Goal: Book appointment/travel/reservation

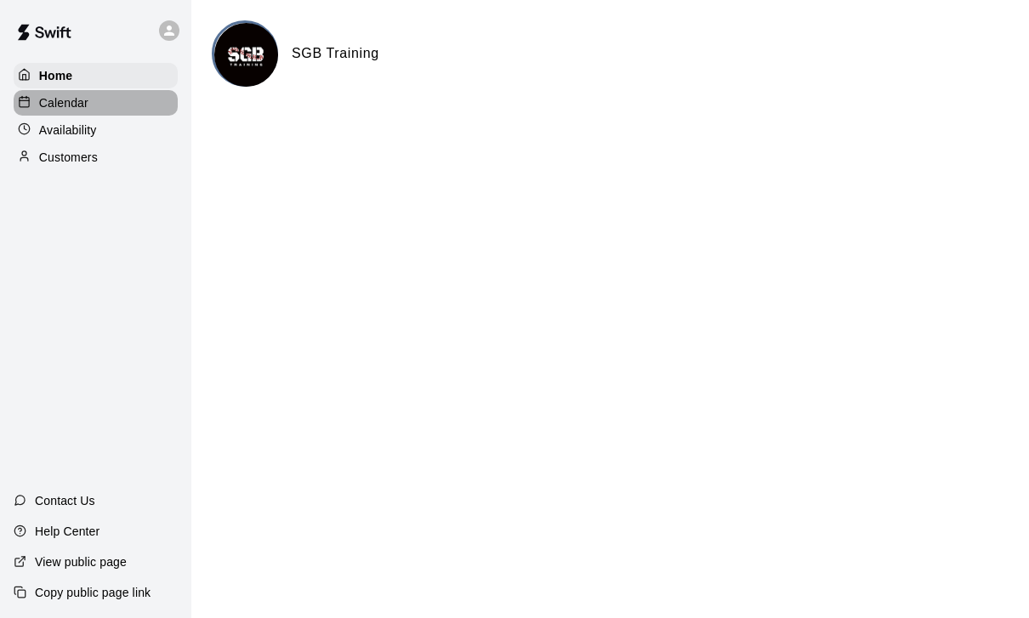
click at [57, 105] on p "Calendar" at bounding box center [63, 102] width 49 height 17
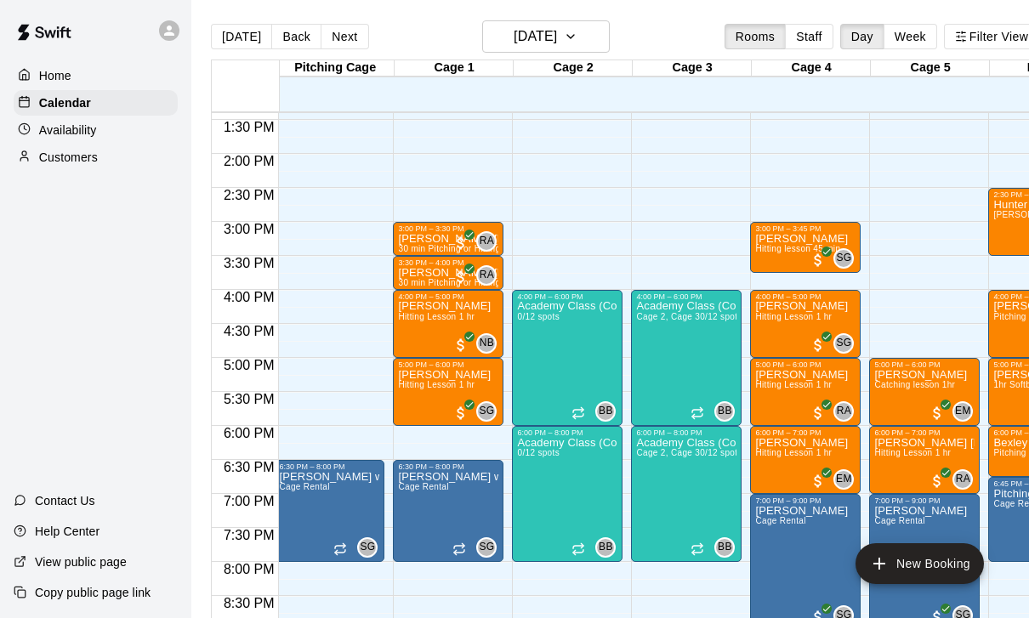
scroll to position [0, 5]
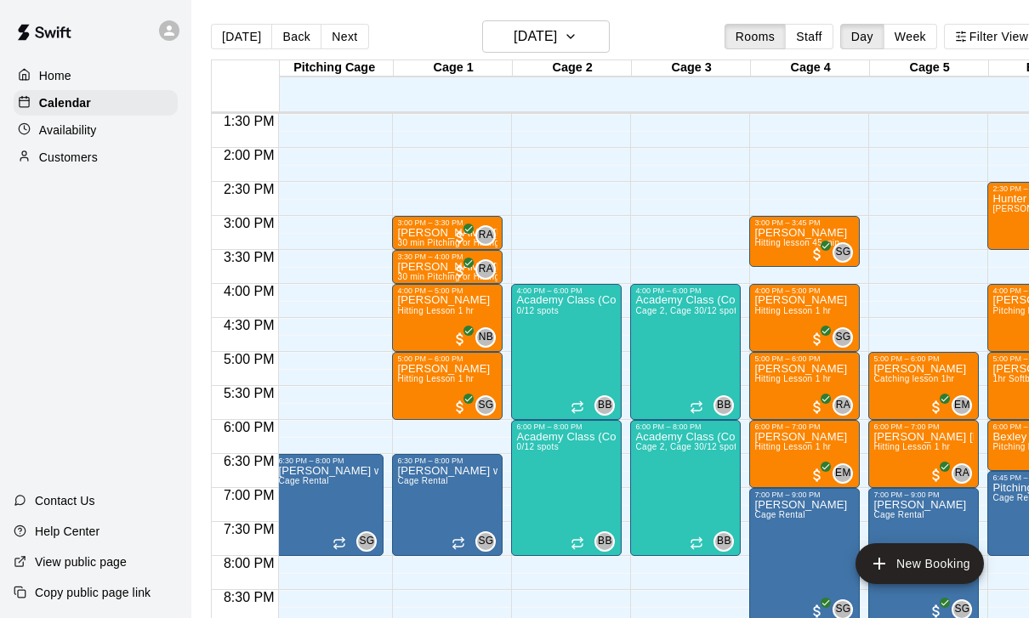
click at [309, 296] on div "12:00 AM – 1:00 PM Closed 6:30 PM – 8:00 PM Shaun w/ Arsenal Cage Rental SG 0 9…" at bounding box center [328, 11] width 111 height 1633
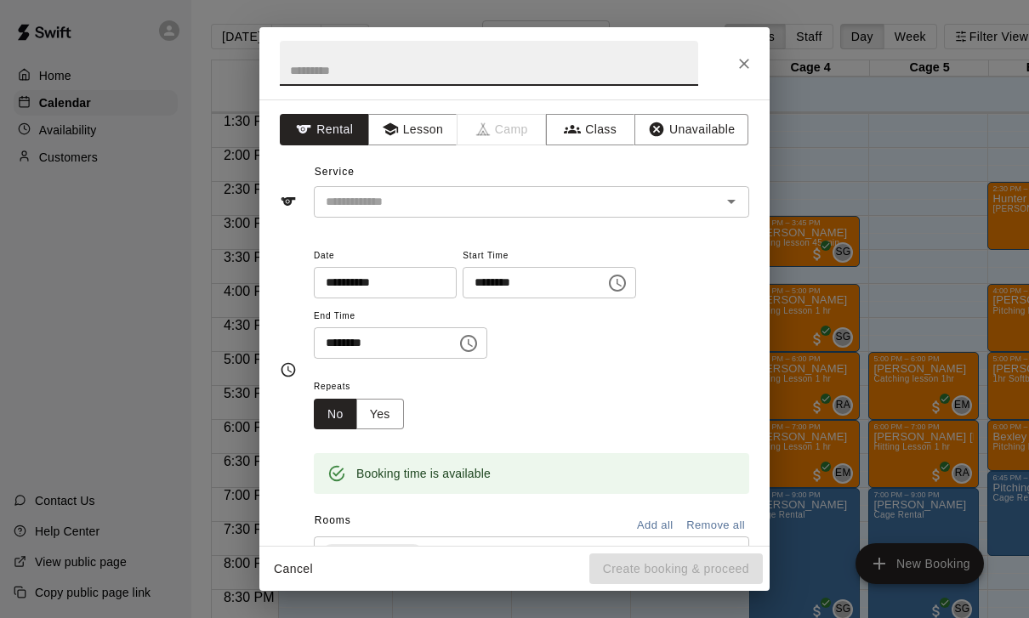
click at [334, 344] on input "********" at bounding box center [379, 343] width 131 height 31
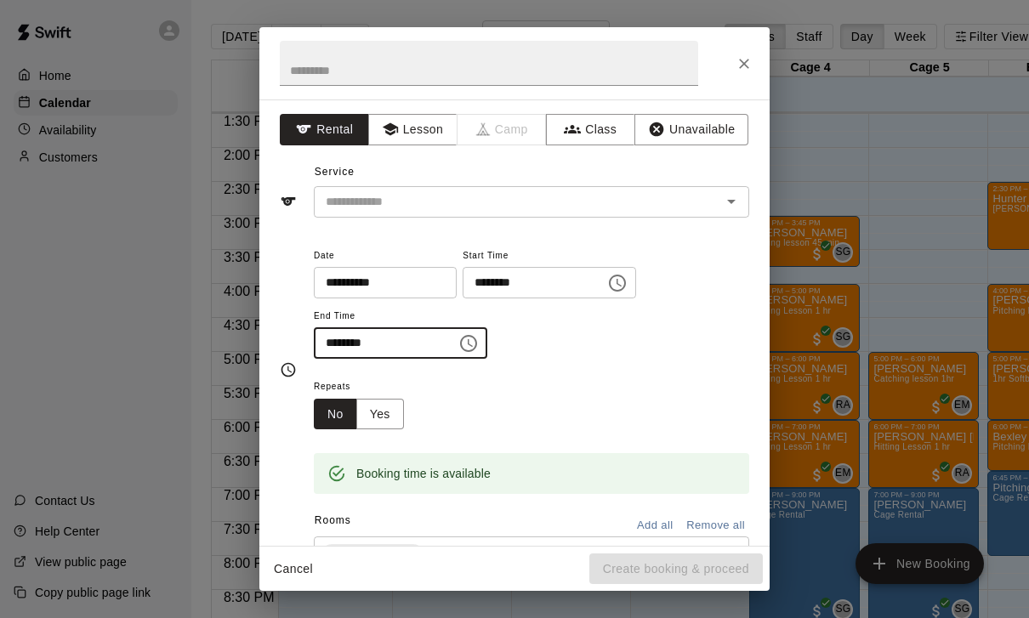
type input "********"
click at [418, 125] on button "Lesson" at bounding box center [412, 129] width 89 height 31
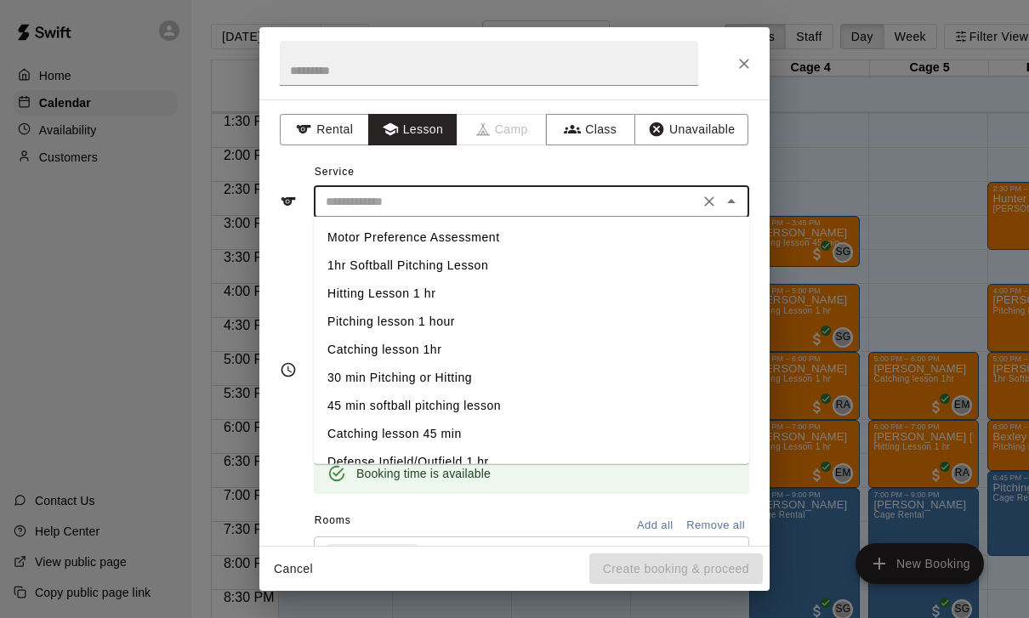
click at [419, 202] on input "text" at bounding box center [506, 201] width 375 height 21
click at [407, 291] on li "Hitting Lesson 1 hr" at bounding box center [532, 294] width 436 height 28
type input "**********"
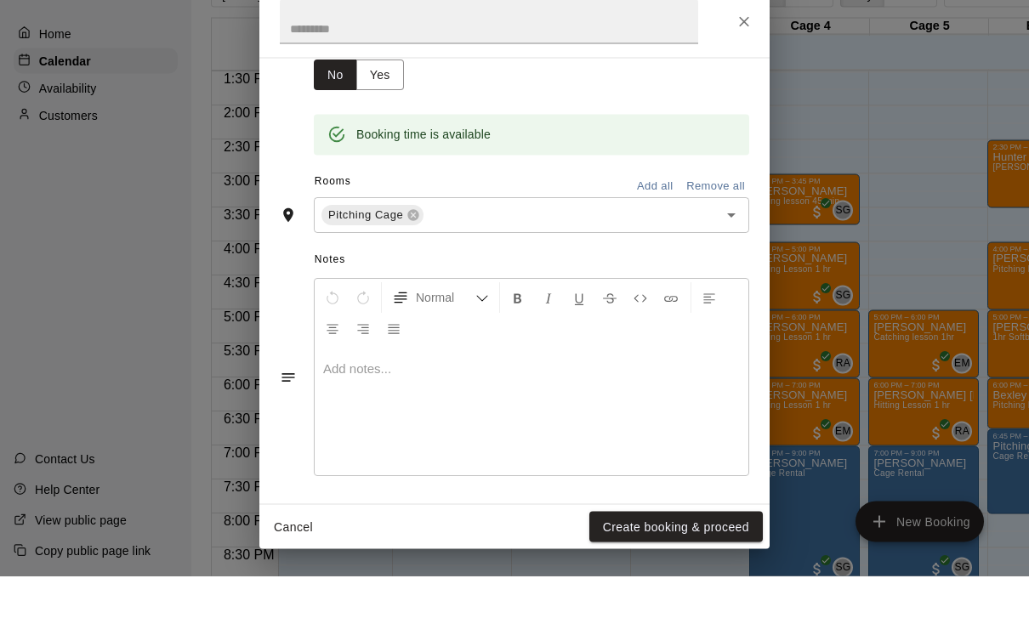
scroll to position [258, 0]
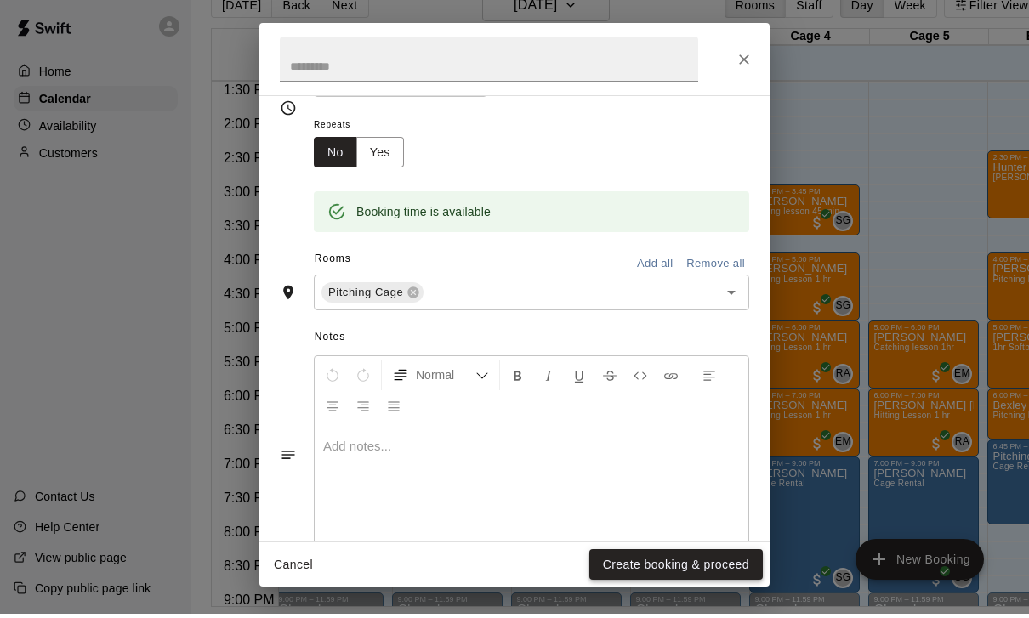
click at [718, 571] on button "Create booking & proceed" at bounding box center [677, 569] width 174 height 31
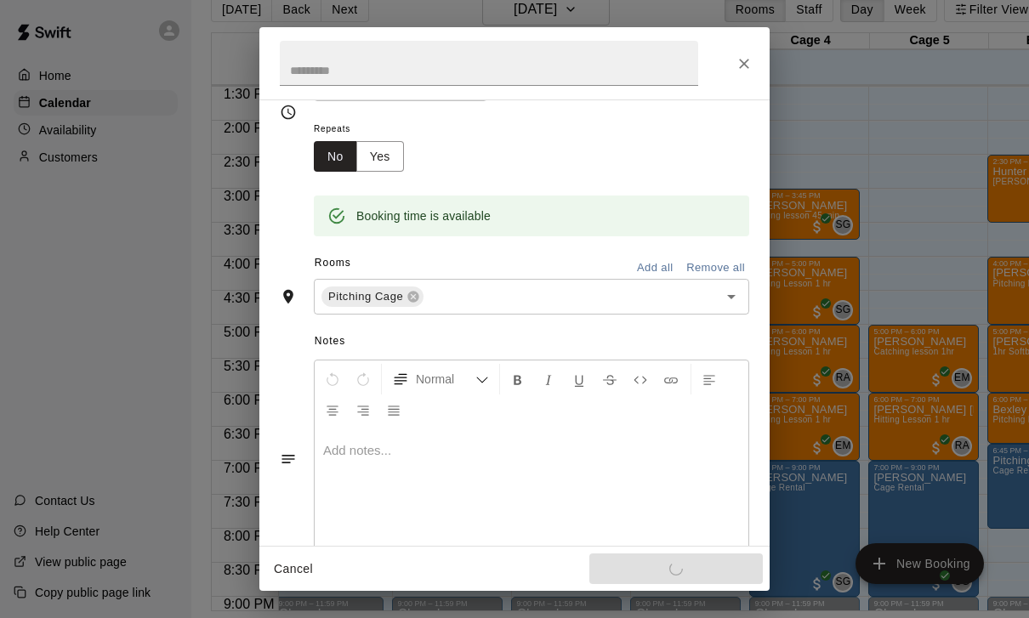
scroll to position [242, 0]
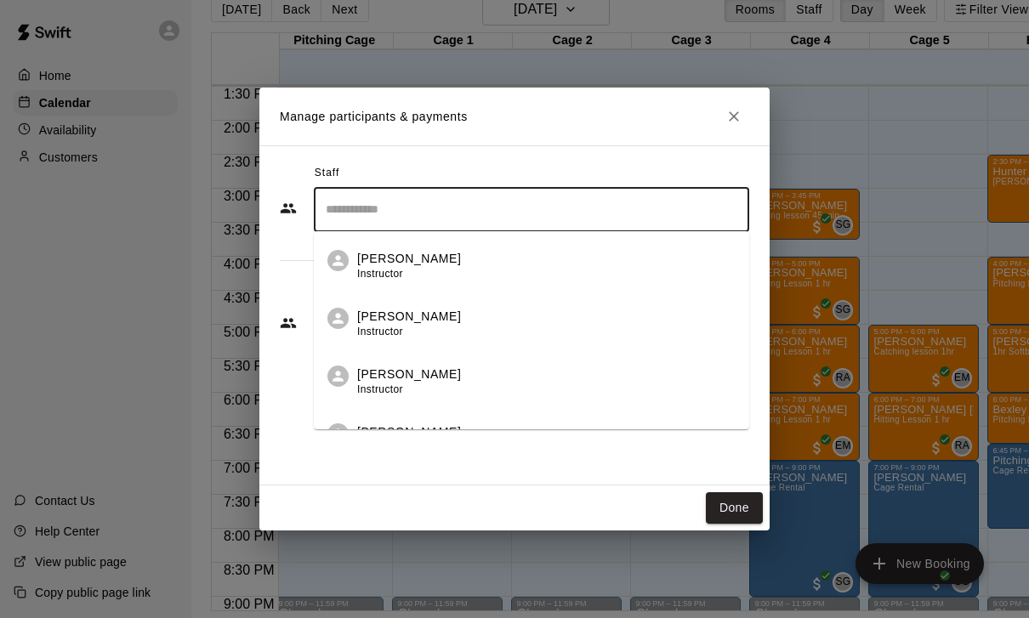
click at [373, 225] on input "Search staff" at bounding box center [532, 210] width 420 height 30
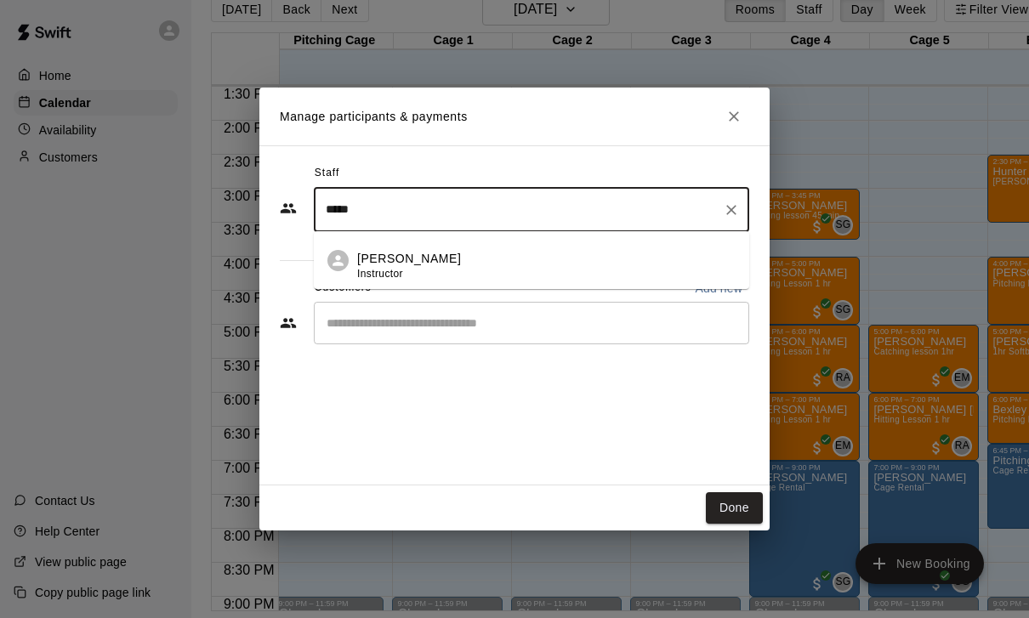
click at [571, 282] on div "Joe Ferro Instructor" at bounding box center [546, 266] width 379 height 33
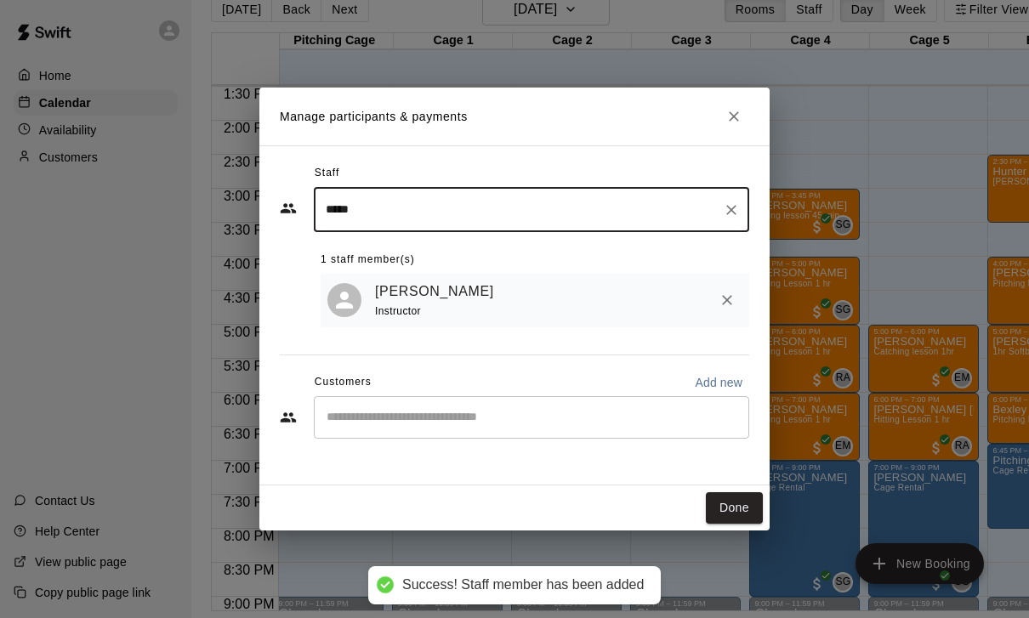
type input "*****"
click at [744, 524] on button "Done" at bounding box center [734, 508] width 57 height 31
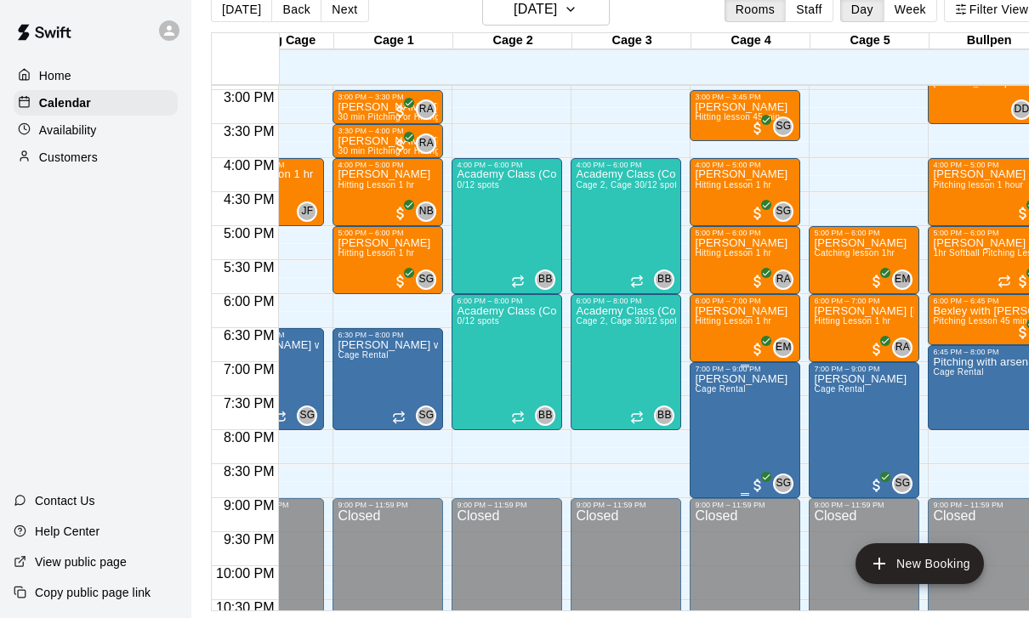
scroll to position [1014, 63]
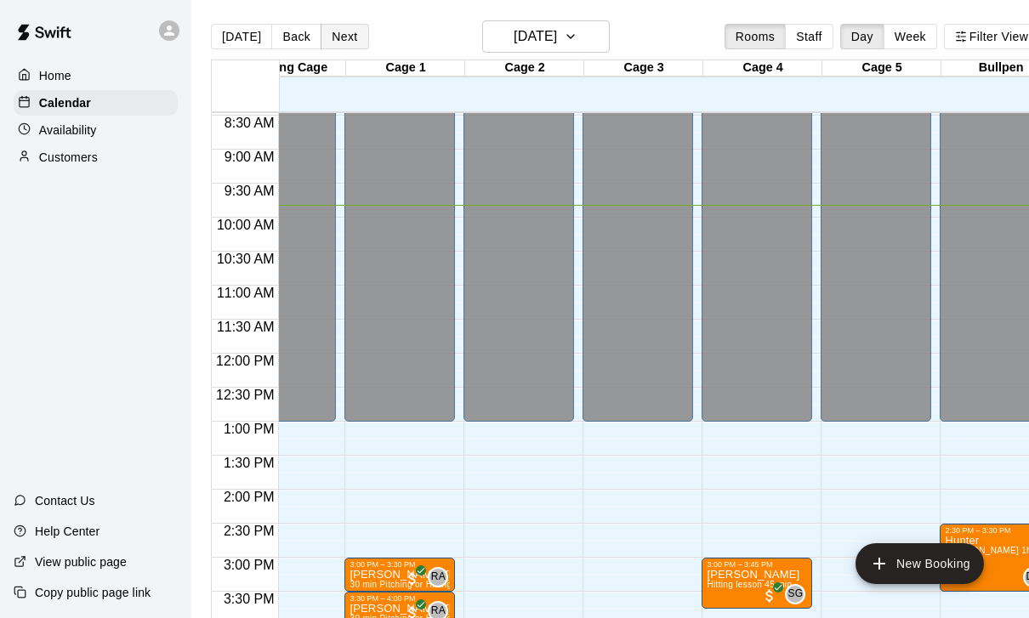
click at [348, 36] on button "Next" at bounding box center [345, 37] width 48 height 26
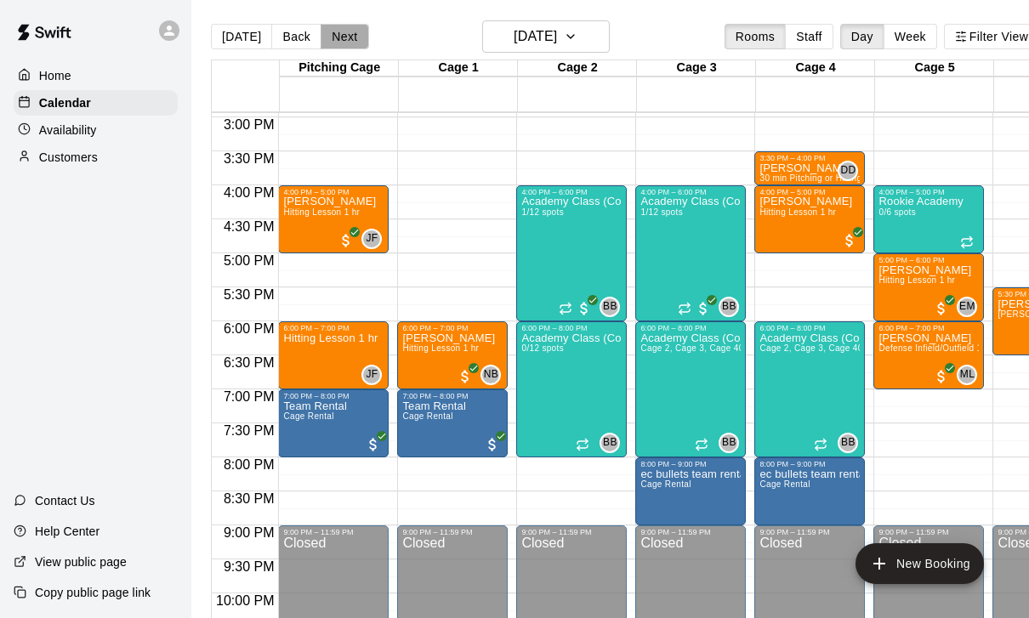
click at [359, 42] on button "Next" at bounding box center [345, 37] width 48 height 26
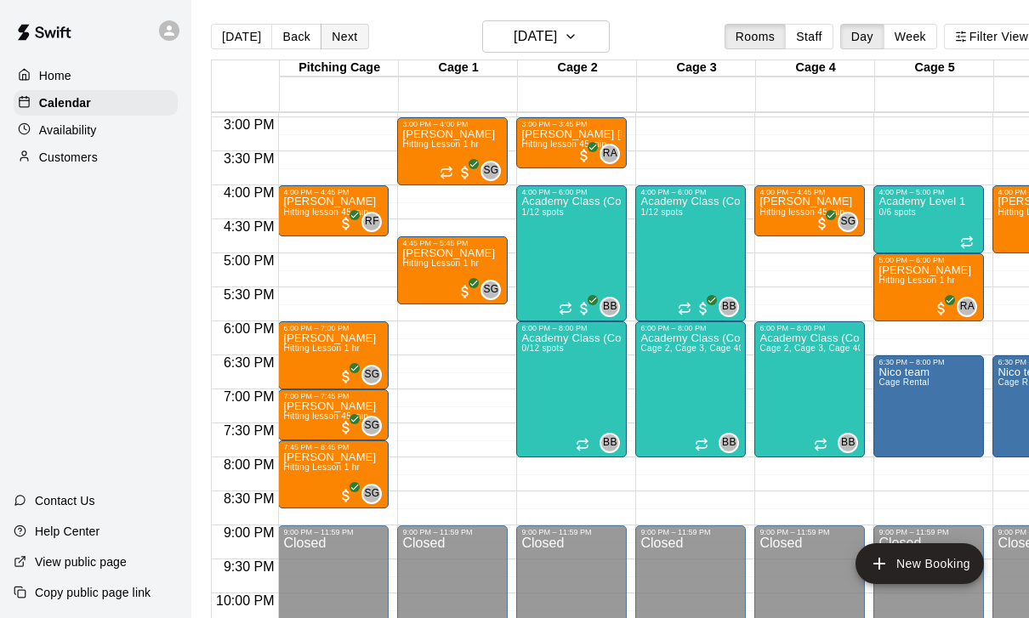
click at [354, 37] on button "Next" at bounding box center [345, 37] width 48 height 26
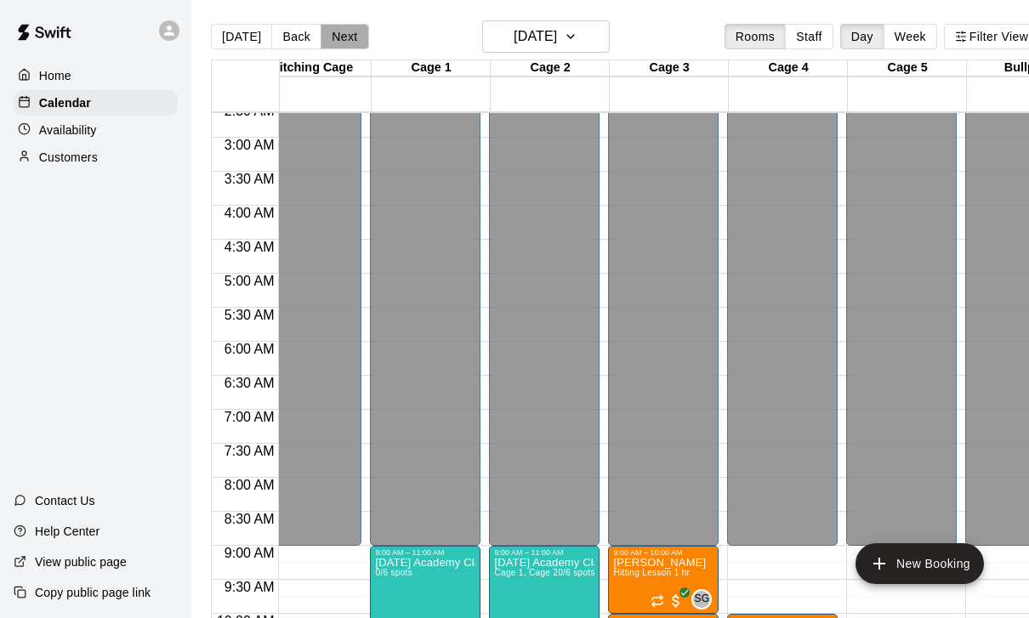
click at [349, 44] on button "Next" at bounding box center [345, 37] width 48 height 26
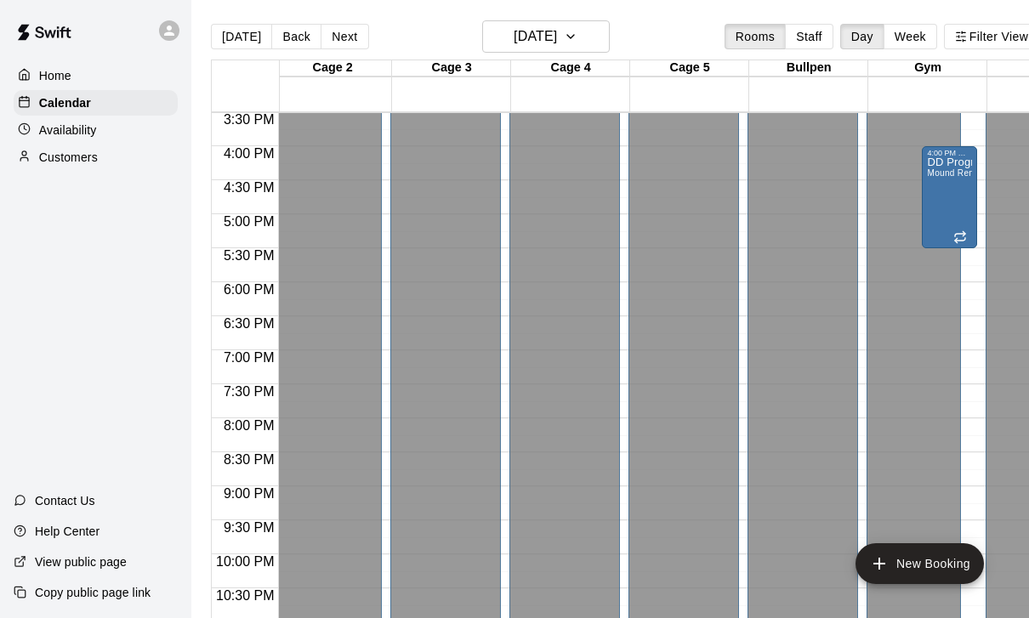
scroll to position [1055, 245]
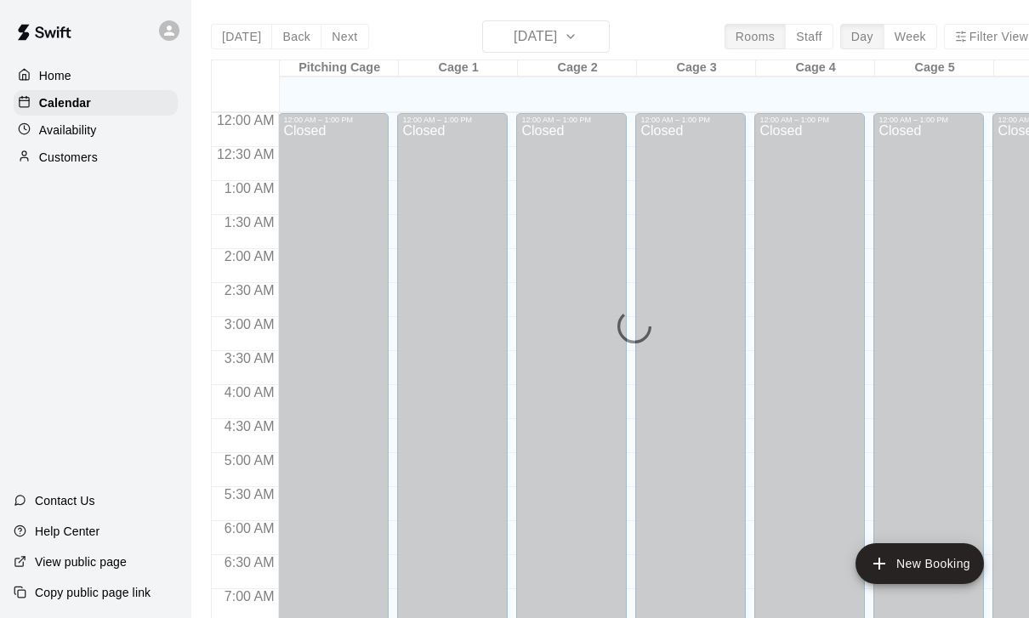
scroll to position [695, 0]
